Goal: Find contact information

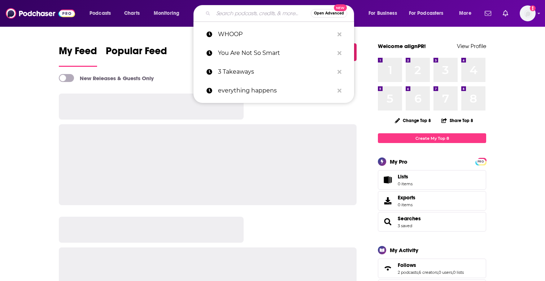
click at [223, 14] on input "Search podcasts, credits, & more..." at bounding box center [261, 14] width 97 height 12
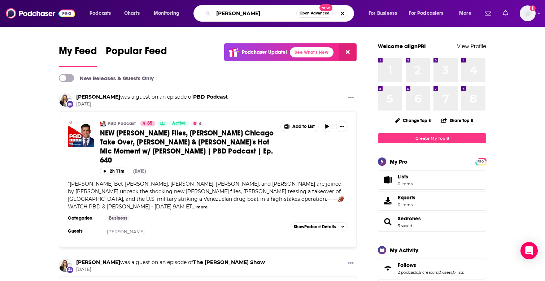
type input "[PERSON_NAME]"
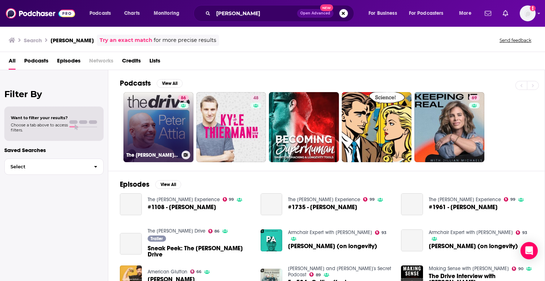
click at [141, 147] on link "86 The Peter Attia Drive" at bounding box center [158, 127] width 70 height 70
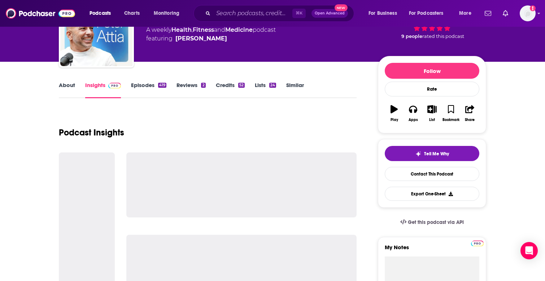
scroll to position [57, 0]
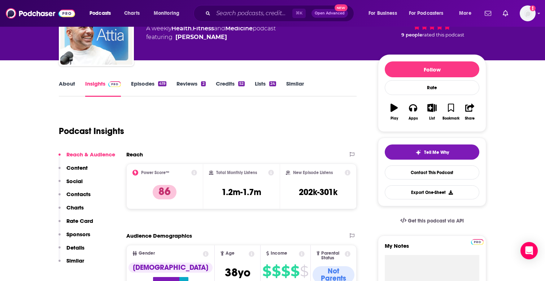
click at [86, 194] on p "Contacts" at bounding box center [78, 193] width 24 height 7
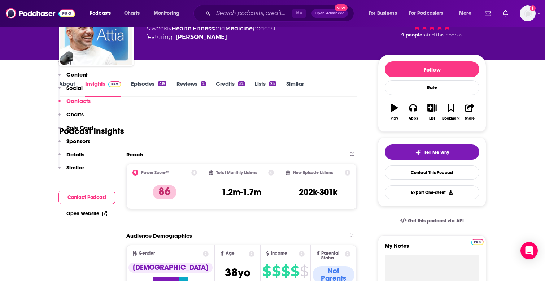
scroll to position [634, 0]
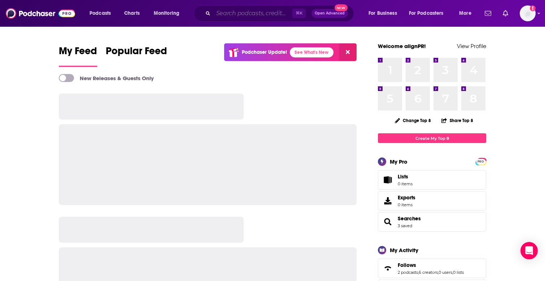
click at [245, 13] on input "Search podcasts, credits, & more..." at bounding box center [252, 14] width 79 height 12
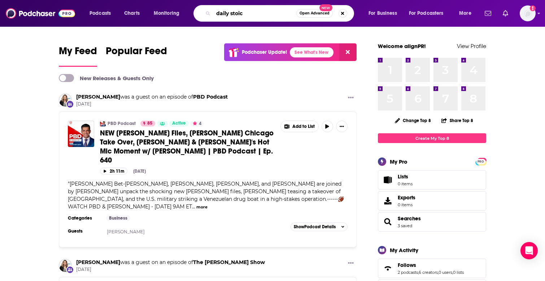
type input "daily stoic"
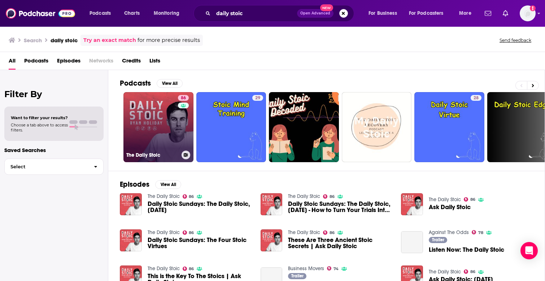
click at [163, 141] on link "86 The Daily Stoic" at bounding box center [158, 127] width 70 height 70
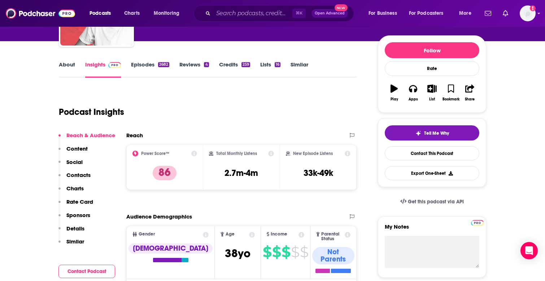
click at [87, 174] on p "Contacts" at bounding box center [78, 174] width 24 height 7
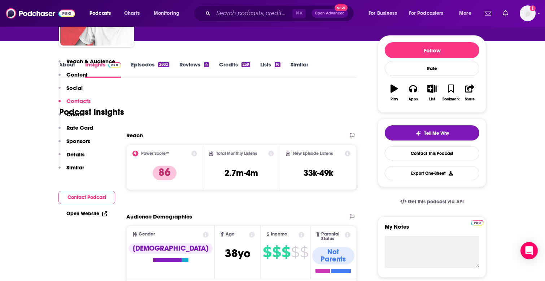
scroll to position [626, 0]
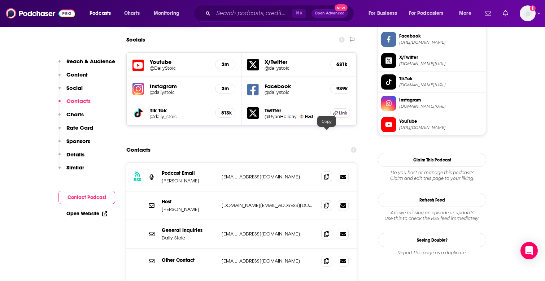
click at [330, 171] on span at bounding box center [326, 176] width 11 height 11
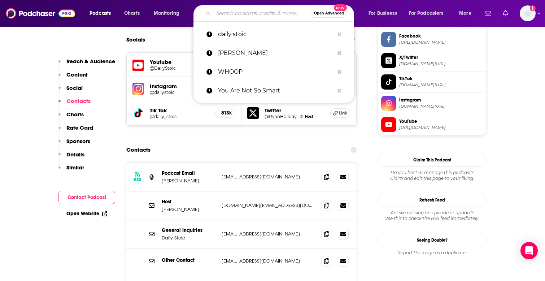
click at [254, 15] on input "Search podcasts, credits, & more..." at bounding box center [261, 14] width 97 height 12
paste input "BroadwayWorld"
type input "BroadwayWorld"
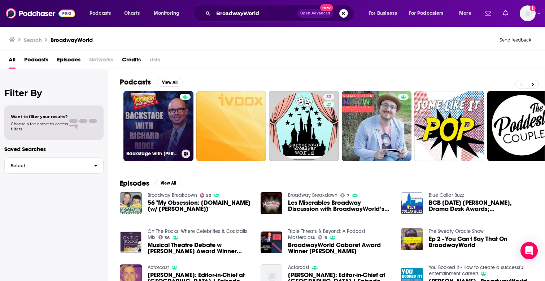
click at [176, 139] on link "Backstage with [PERSON_NAME] on [DOMAIN_NAME]" at bounding box center [158, 126] width 70 height 70
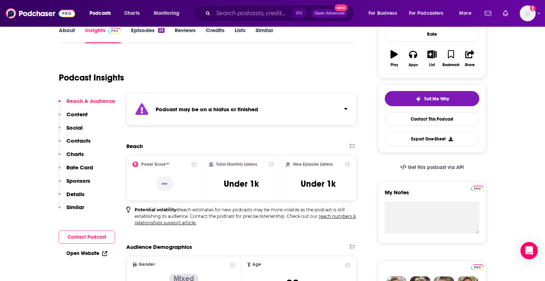
click at [86, 141] on p "Contacts" at bounding box center [78, 140] width 24 height 7
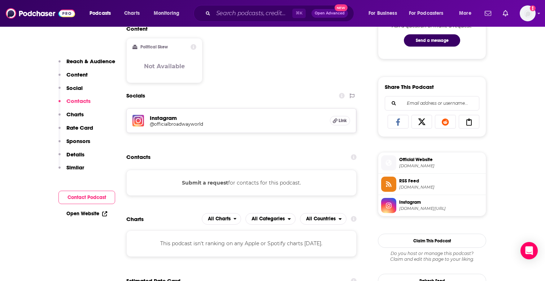
scroll to position [452, 0]
